Goal: Information Seeking & Learning: Find specific fact

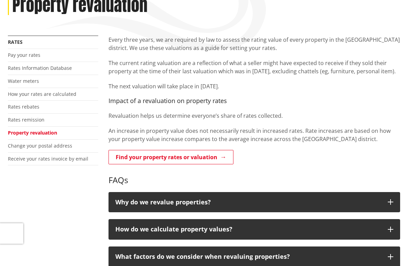
scroll to position [103, 0]
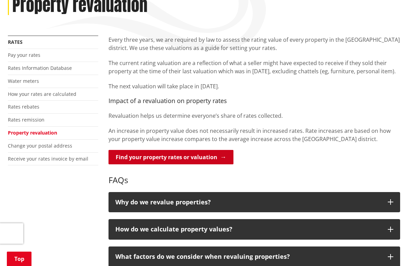
click at [172, 162] on link "Find your property rates or valuation" at bounding box center [171, 157] width 125 height 14
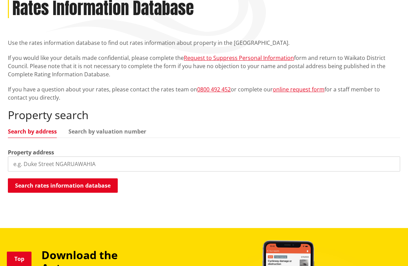
scroll to position [103, 0]
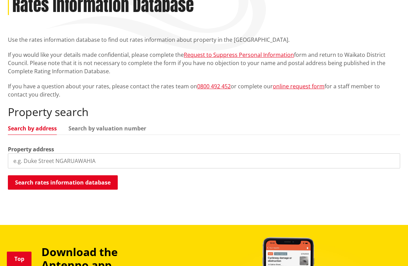
click at [92, 163] on input "search" at bounding box center [204, 160] width 392 height 15
type input "19 kingfisher way"
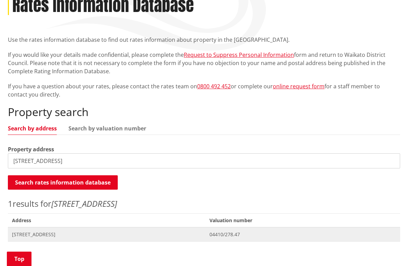
click at [61, 236] on span "19 Kingfisher Way TE KOWHAI" at bounding box center [106, 234] width 189 height 7
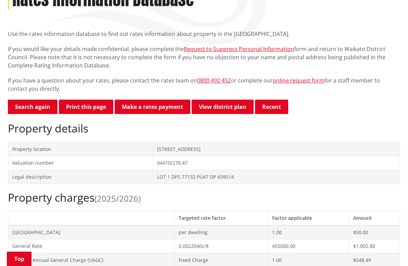
scroll to position [103, 0]
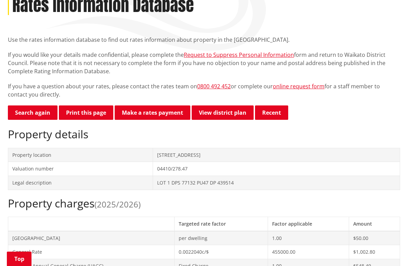
click at [29, 172] on td "Valuation number" at bounding box center [80, 169] width 145 height 14
click at [179, 162] on td "04410/278.47" at bounding box center [276, 169] width 247 height 14
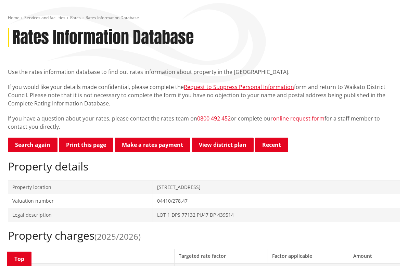
scroll to position [68, 0]
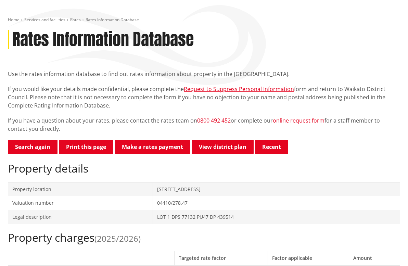
click at [156, 203] on td "04410/278.47" at bounding box center [276, 203] width 247 height 14
drag, startPoint x: 155, startPoint y: 203, endPoint x: 189, endPoint y: 204, distance: 33.9
click at [189, 204] on td "04410/278.47" at bounding box center [276, 203] width 247 height 14
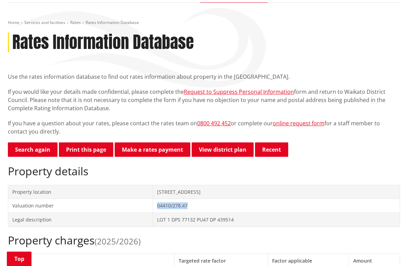
scroll to position [103, 0]
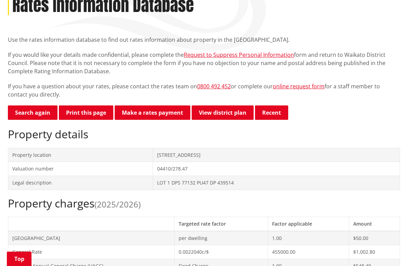
click at [111, 173] on td "Valuation number" at bounding box center [80, 169] width 145 height 14
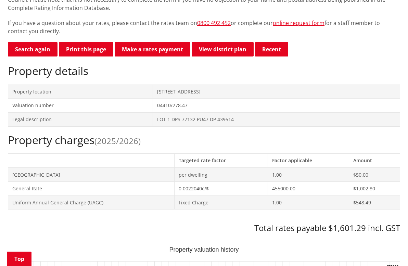
scroll to position [68, 0]
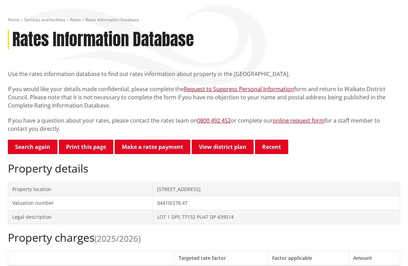
click at [143, 109] on p "If you would like your details made confidential, please complete the Request t…" at bounding box center [204, 97] width 392 height 25
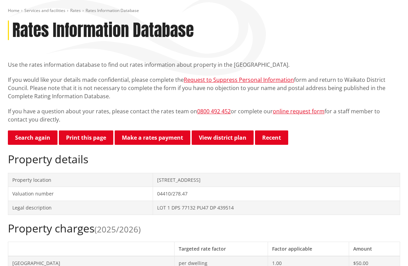
scroll to position [34, 0]
